Goal: Information Seeking & Learning: Learn about a topic

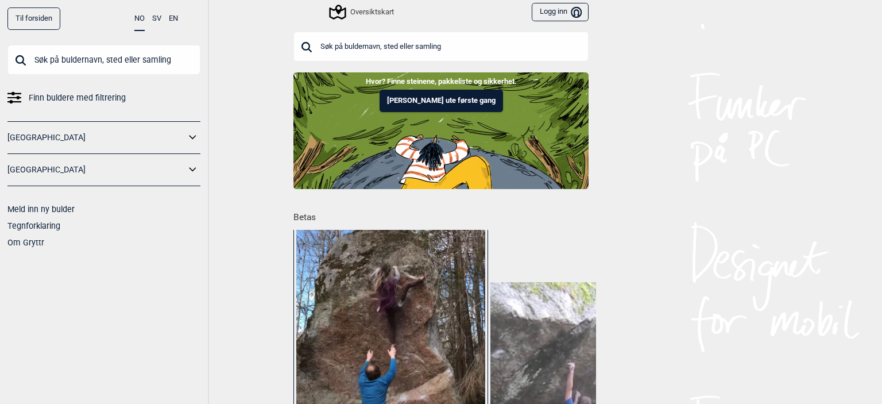
click at [152, 131] on link "[GEOGRAPHIC_DATA]" at bounding box center [96, 137] width 178 height 17
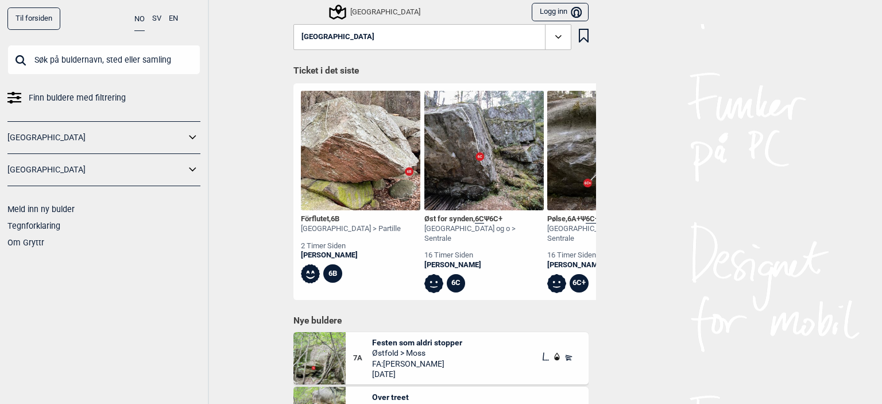
click at [192, 146] on button at bounding box center [192, 137] width 15 height 17
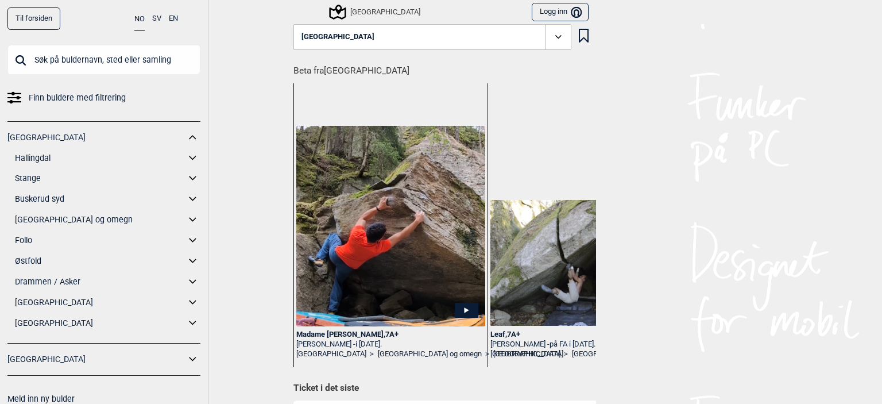
click at [34, 214] on link "[GEOGRAPHIC_DATA] og omegn" at bounding box center [100, 219] width 171 height 17
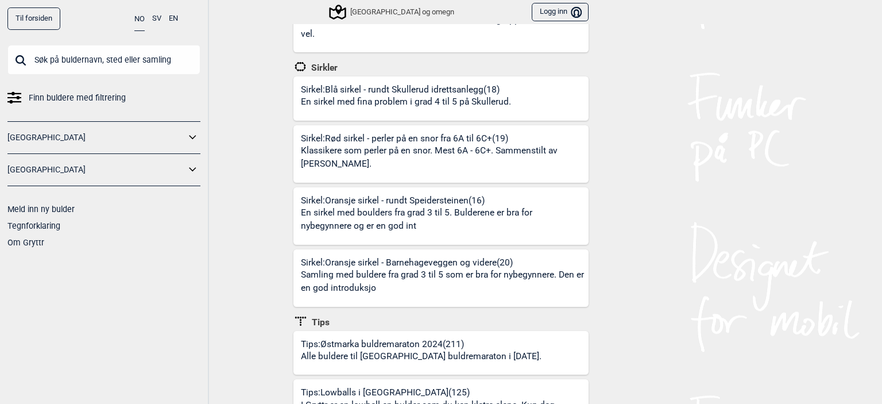
scroll to position [411, 0]
click at [354, 133] on div "Sirkel: Rød sirkel - perler på en snor fra 6A til 6C+ (19) Klassikere som perle…" at bounding box center [445, 158] width 288 height 50
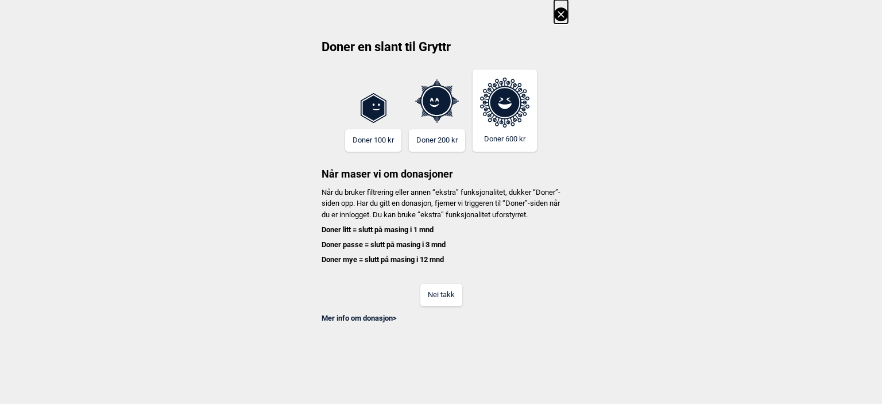
click at [441, 303] on button "Nei takk" at bounding box center [441, 295] width 42 height 22
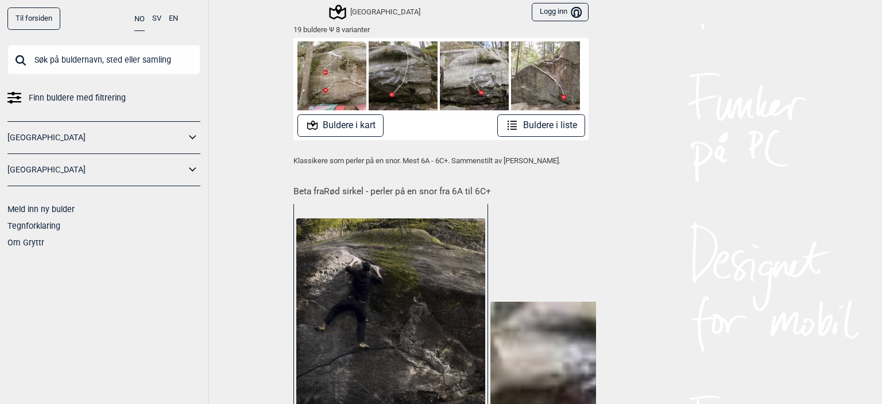
scroll to position [202, 0]
click at [543, 122] on button "Buldere i liste" at bounding box center [541, 125] width 88 height 22
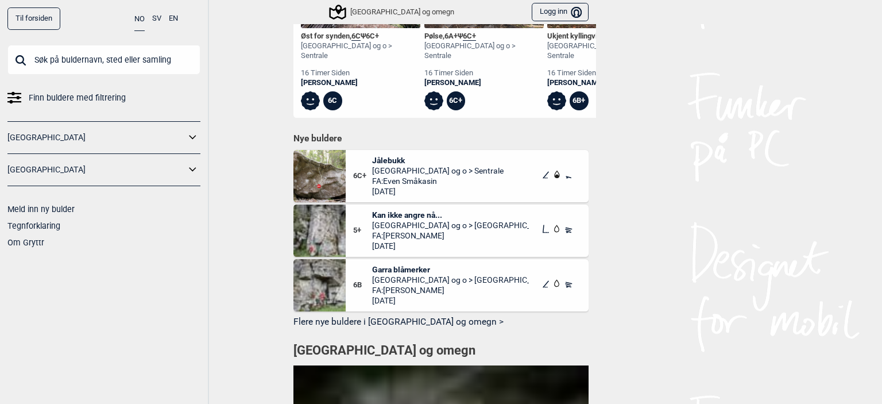
scroll to position [1163, 0]
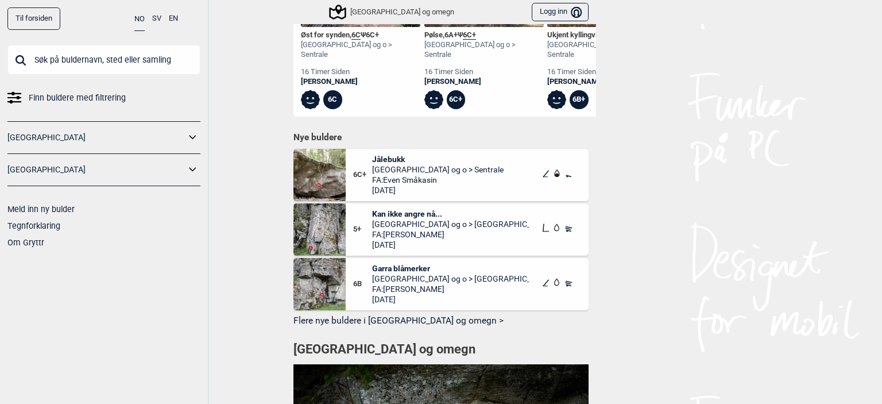
click at [299, 167] on img at bounding box center [319, 175] width 52 height 52
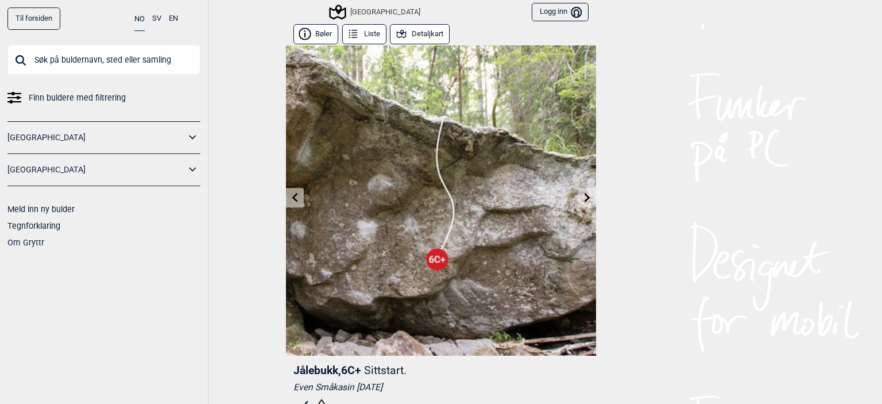
click at [580, 202] on link at bounding box center [587, 197] width 18 height 19
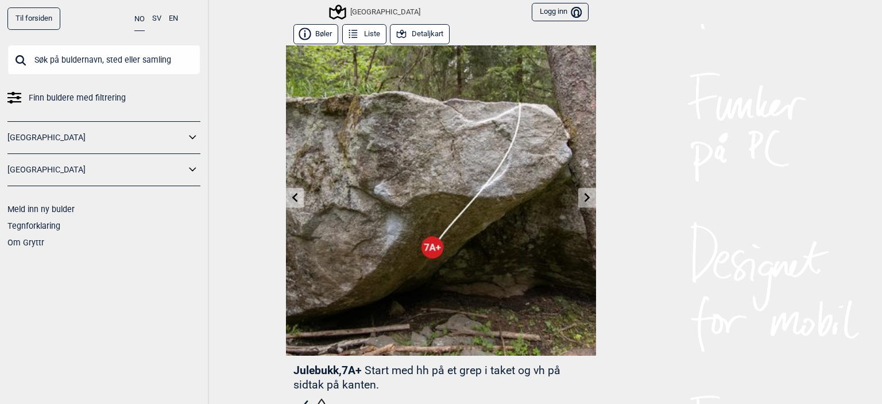
click at [291, 200] on icon at bounding box center [295, 196] width 9 height 9
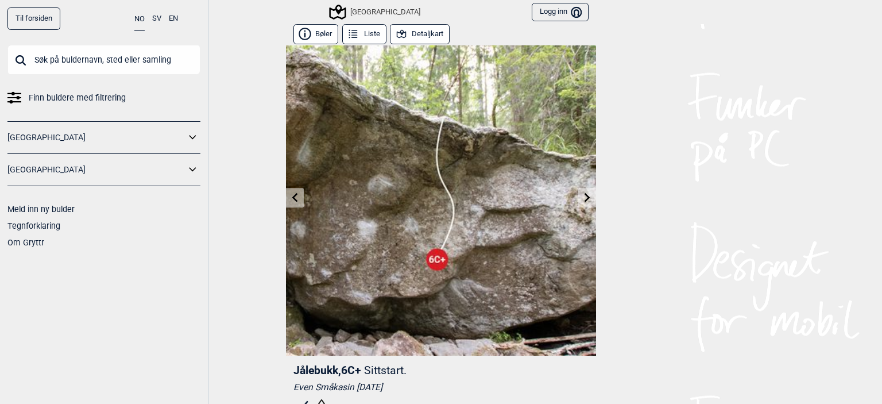
click at [291, 200] on icon at bounding box center [295, 196] width 9 height 9
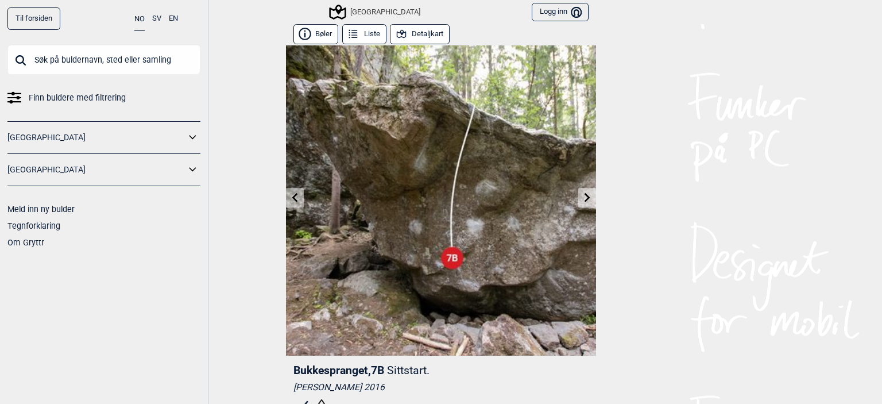
click at [586, 198] on icon at bounding box center [587, 196] width 9 height 9
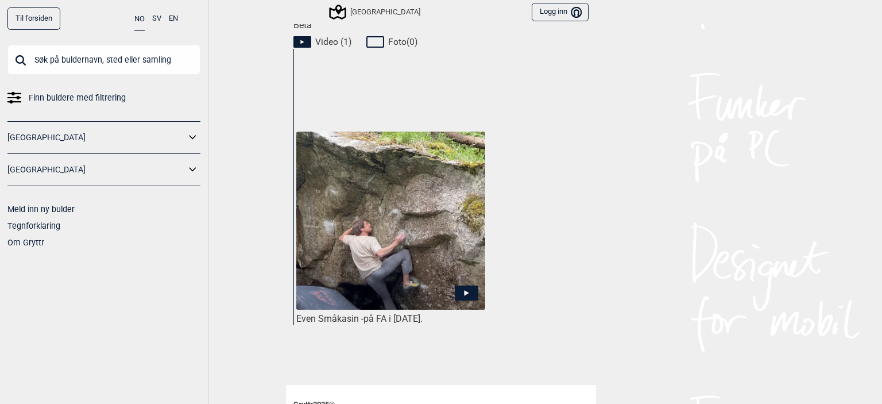
scroll to position [539, 0]
click at [457, 285] on icon at bounding box center [467, 292] width 24 height 15
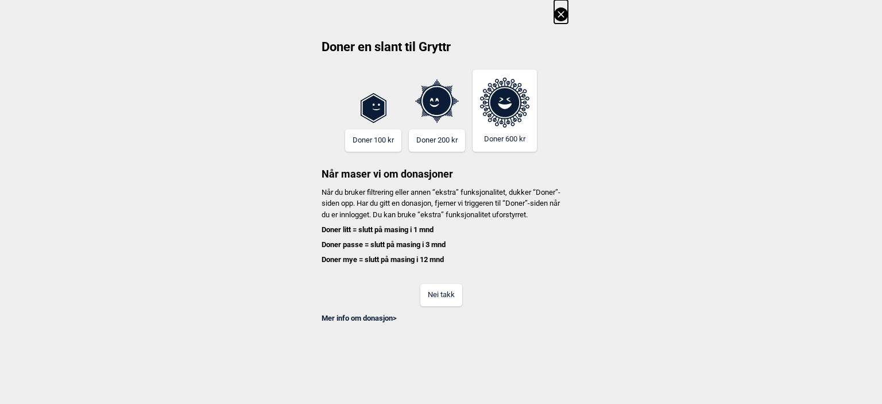
click at [445, 305] on button "Nei takk" at bounding box center [441, 295] width 42 height 22
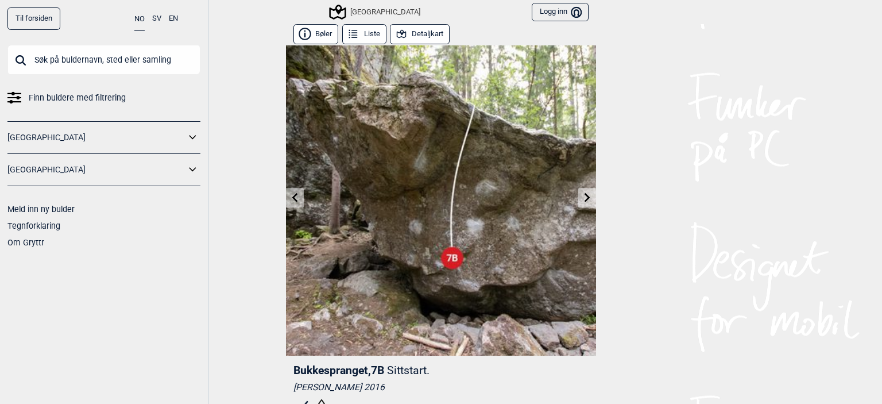
click at [292, 195] on icon at bounding box center [295, 196] width 9 height 9
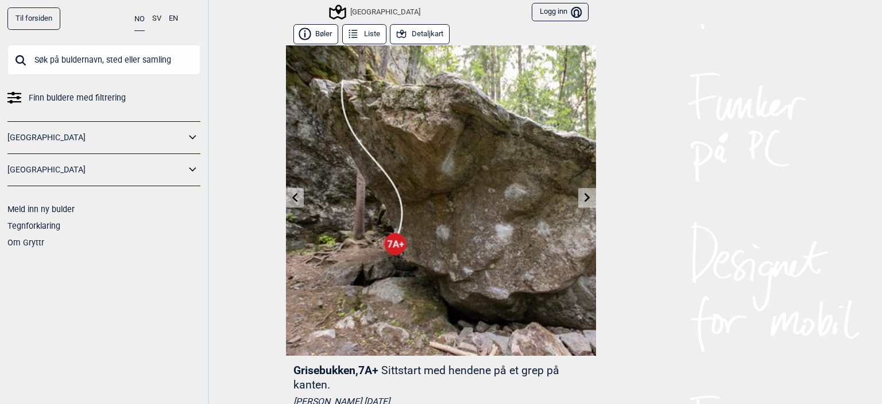
click at [583, 195] on icon at bounding box center [587, 196] width 9 height 9
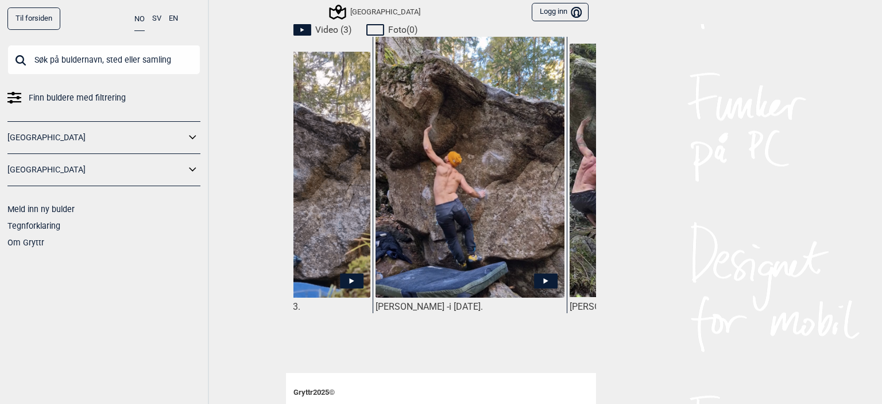
scroll to position [0, 117]
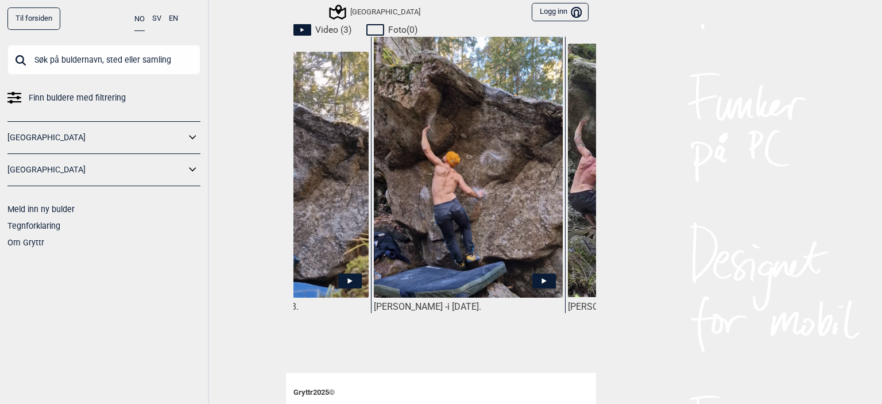
click at [481, 225] on img at bounding box center [468, 167] width 189 height 262
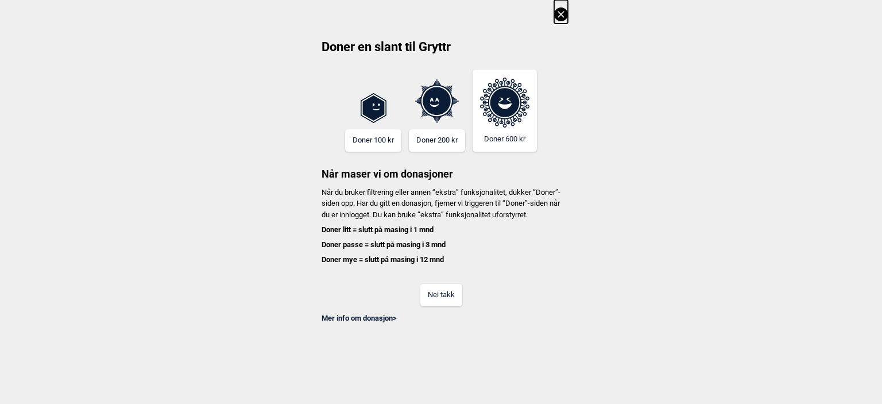
click at [442, 301] on button "Nei takk" at bounding box center [441, 295] width 42 height 22
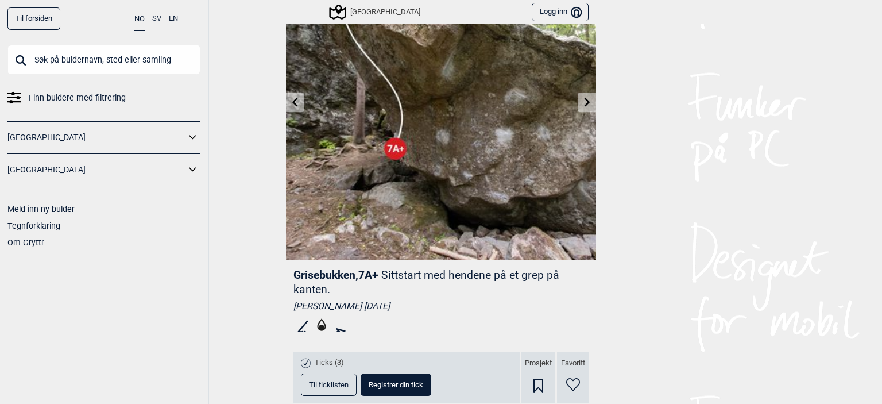
scroll to position [99, 0]
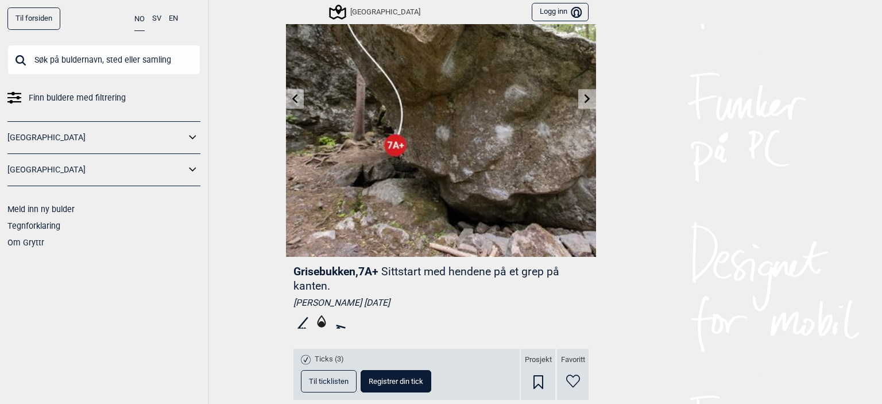
click at [585, 102] on icon at bounding box center [587, 98] width 9 height 9
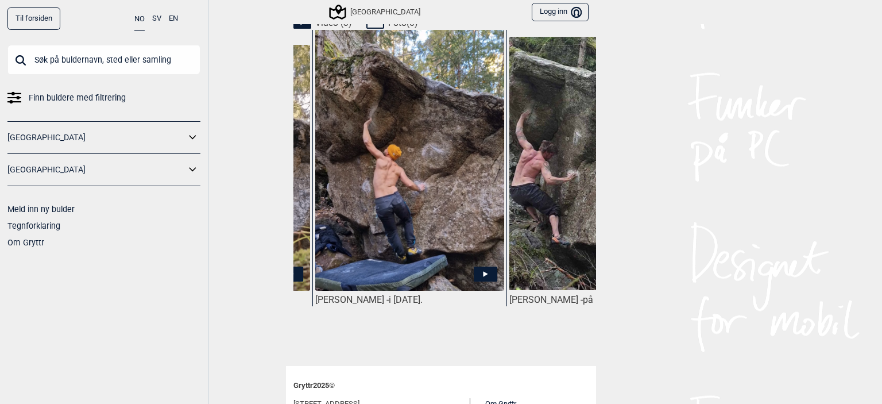
scroll to position [0, 280]
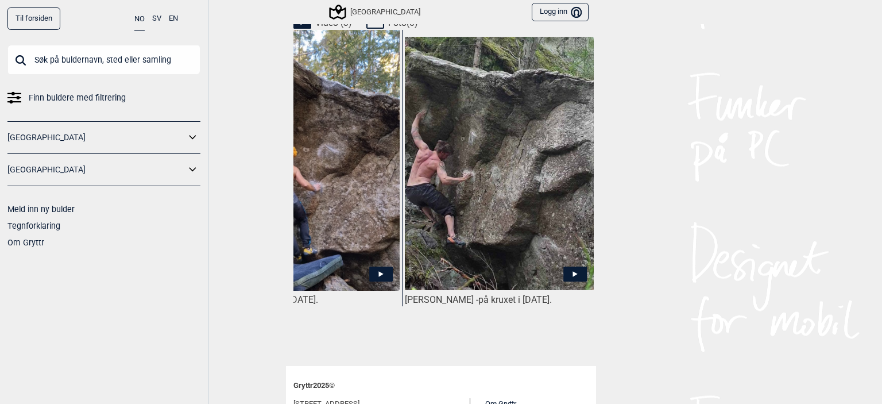
click at [478, 185] on img at bounding box center [499, 163] width 189 height 253
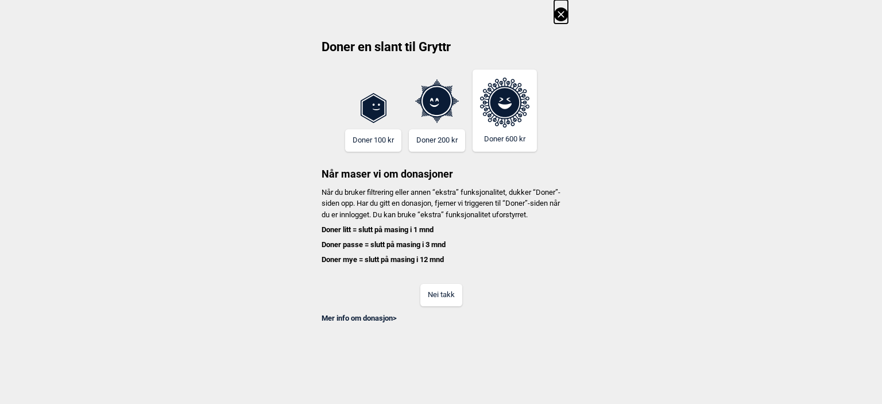
click at [443, 303] on button "Nei takk" at bounding box center [441, 295] width 42 height 22
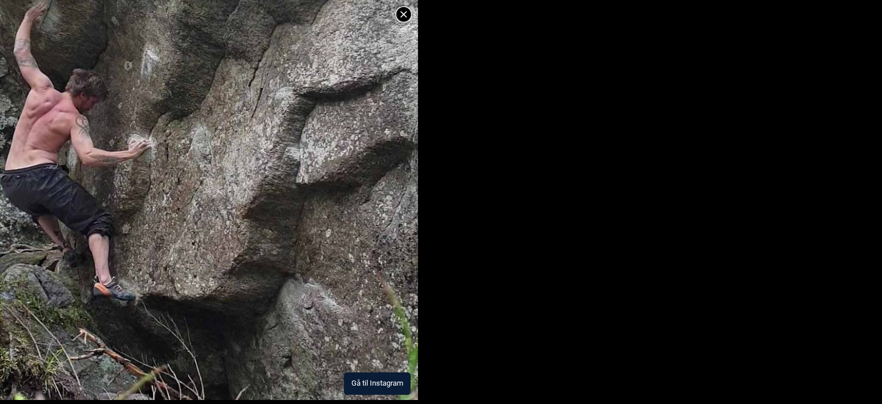
click at [368, 375] on button "Gå til Instagram" at bounding box center [377, 383] width 67 height 22
click at [365, 388] on button "Gå til Instagram" at bounding box center [377, 383] width 67 height 22
